Goal: Information Seeking & Learning: Learn about a topic

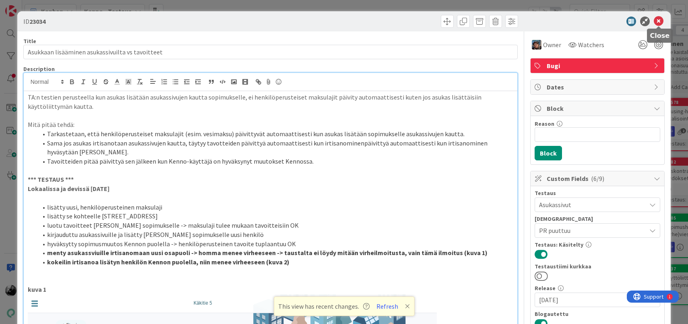
click at [662, 22] on icon at bounding box center [659, 22] width 10 height 10
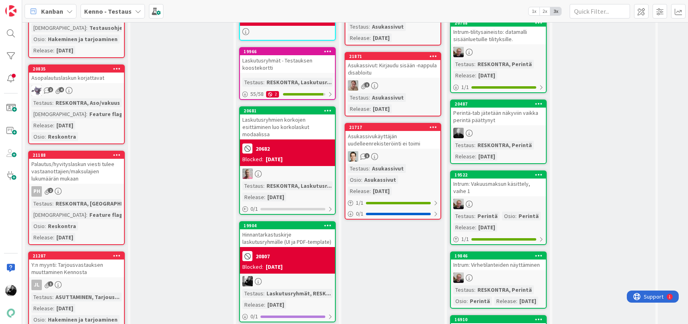
scroll to position [746, 0]
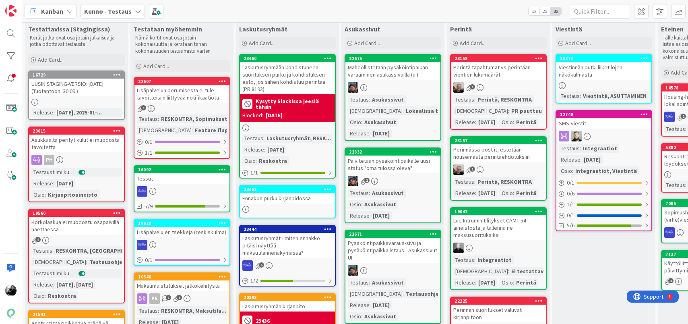
scroll to position [12, 0]
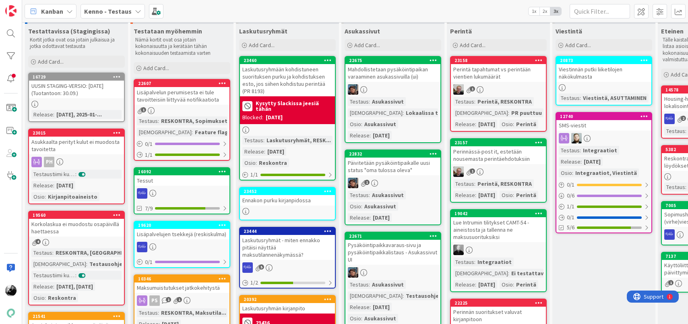
click at [101, 10] on b "Kenno - Testaus" at bounding box center [108, 11] width 48 height 8
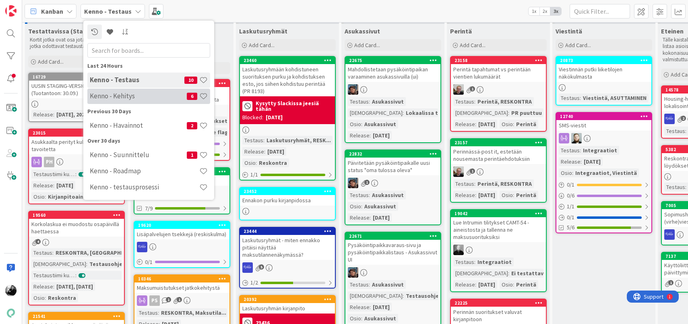
click at [107, 97] on h4 "Kenno - Kehitys" at bounding box center [138, 96] width 97 height 8
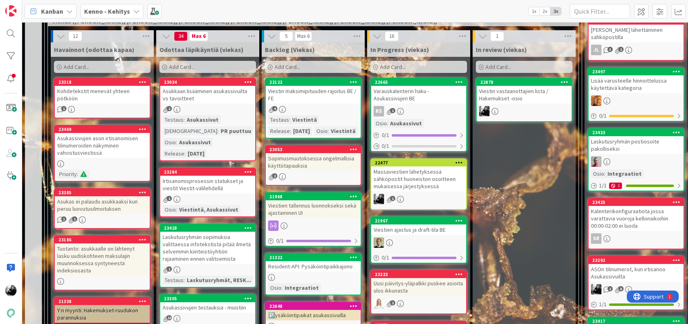
scroll to position [217, 0]
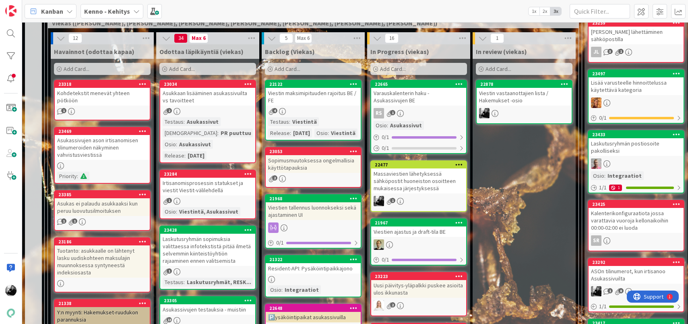
click at [401, 180] on div "Massaviestien lähetyksessä sähköpostit huoneiston osoitteen mukaisessa järjesty…" at bounding box center [418, 180] width 95 height 25
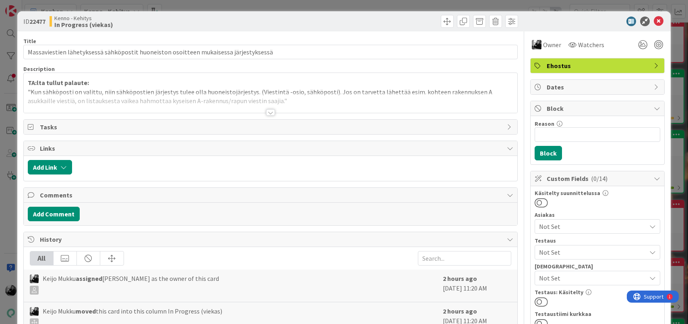
click at [272, 111] on div at bounding box center [270, 112] width 9 height 6
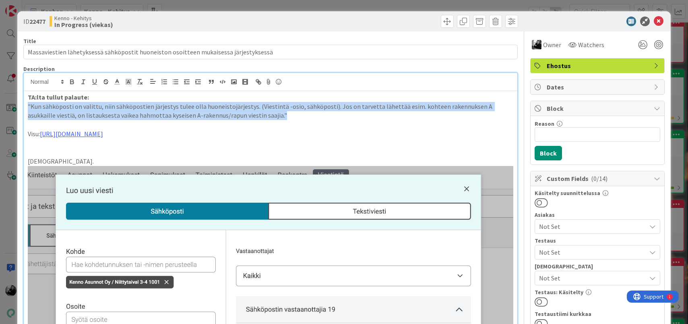
drag, startPoint x: 258, startPoint y: 118, endPoint x: 26, endPoint y: 102, distance: 232.9
click at [26, 102] on div "TA:lta tullut palaute: "Kun sähköposti on valittu, niin sähköpostien järjestys …" at bounding box center [271, 317] width 494 height 453
copy p ""Kun sähköposti on valittu, niin sähköpostien järjestys tulee olla huoneistojär…"
